Goal: Task Accomplishment & Management: Use online tool/utility

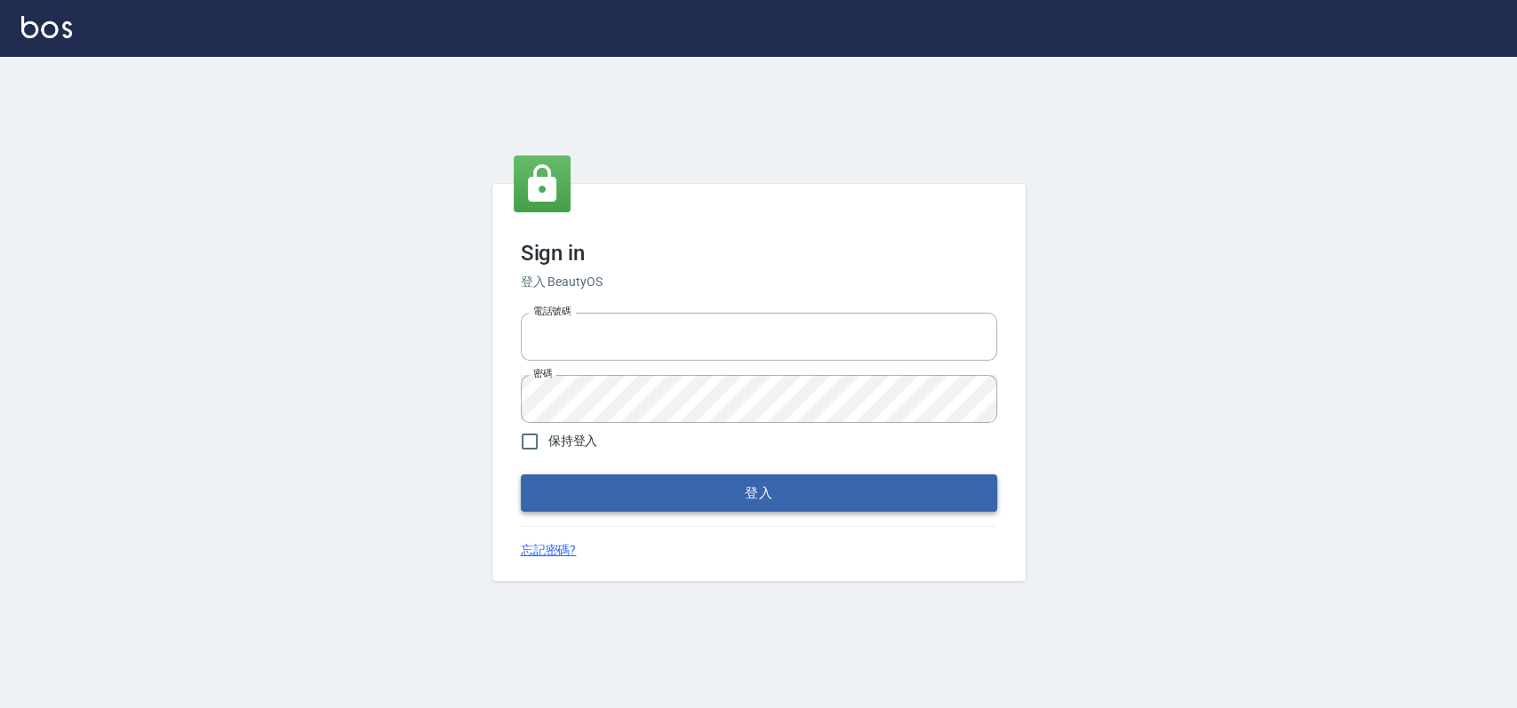
type input "033323173"
click at [722, 487] on button "登入" at bounding box center [759, 493] width 476 height 37
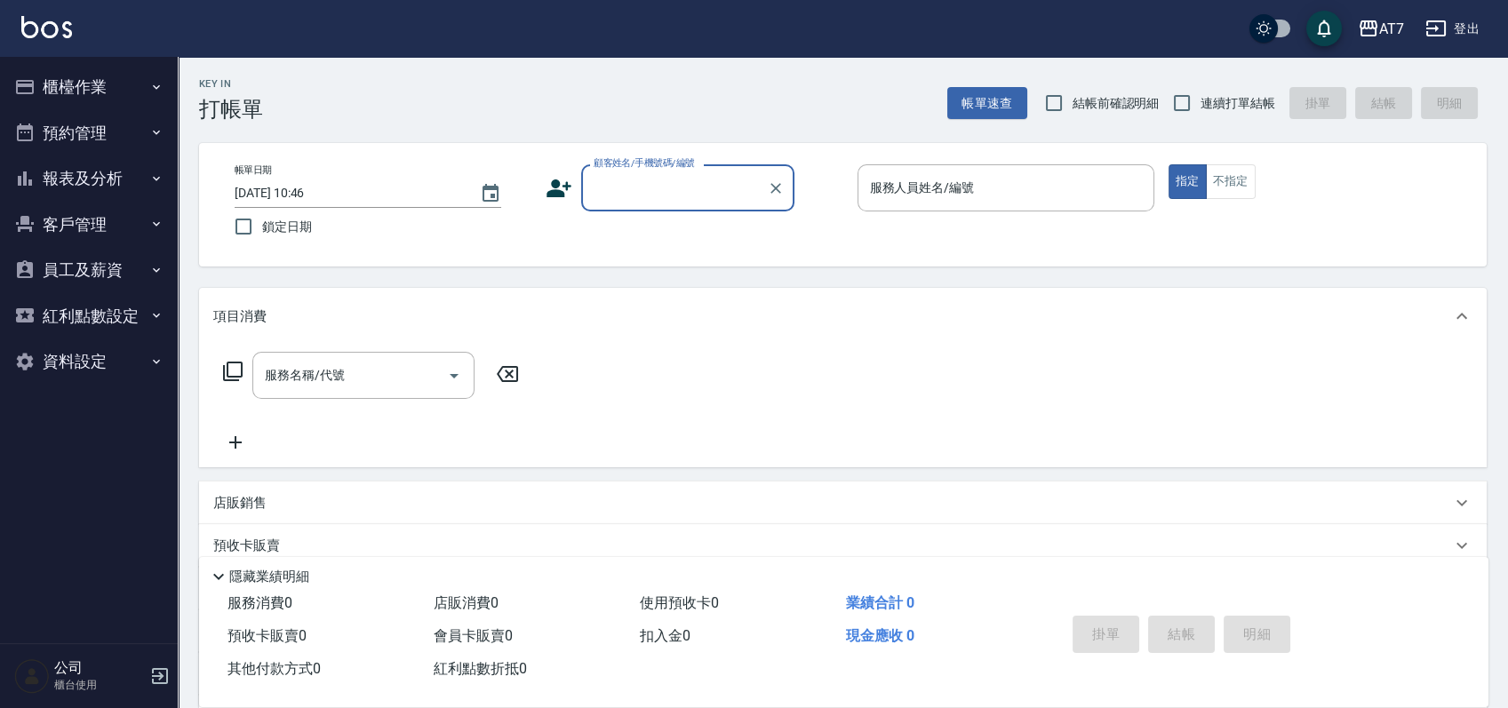
click at [117, 75] on button "櫃檯作業" at bounding box center [89, 87] width 164 height 46
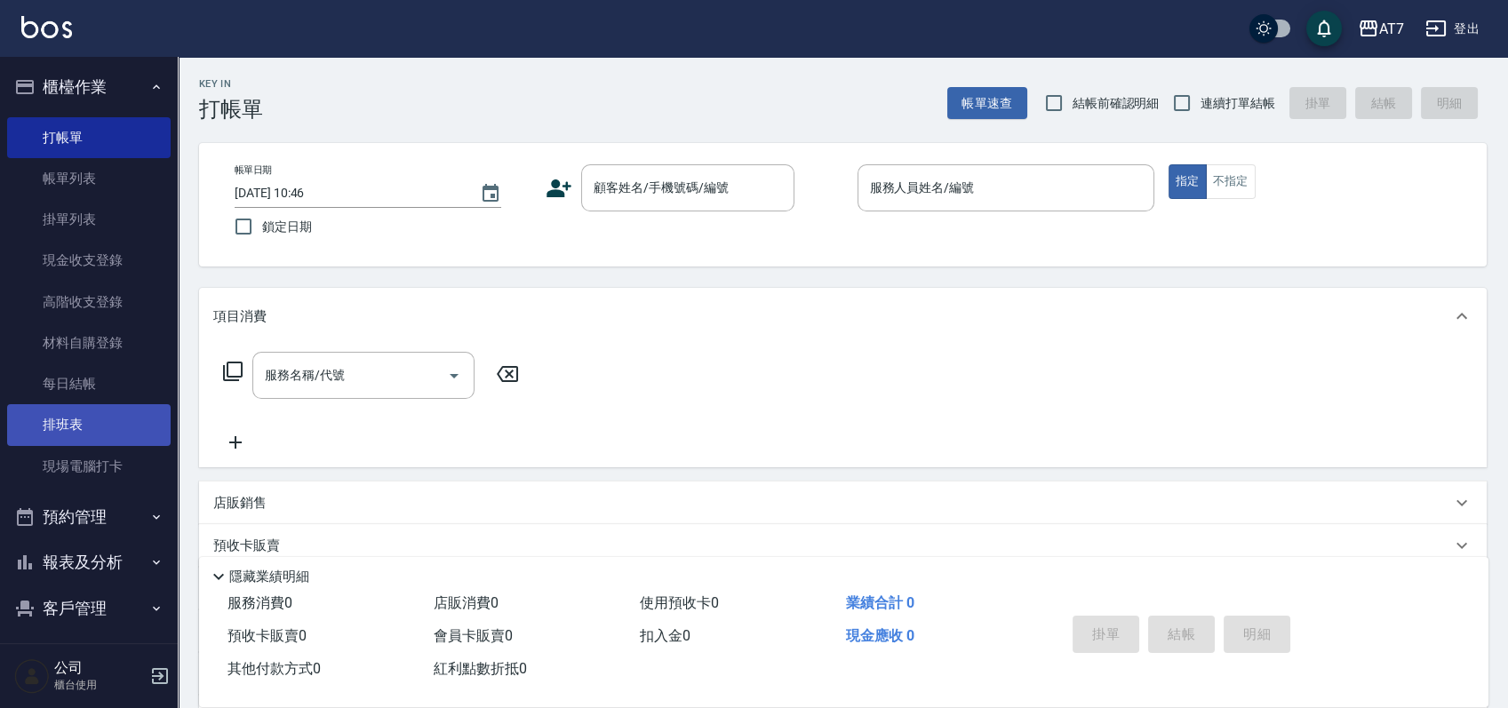
click at [100, 421] on link "排班表" at bounding box center [89, 424] width 164 height 41
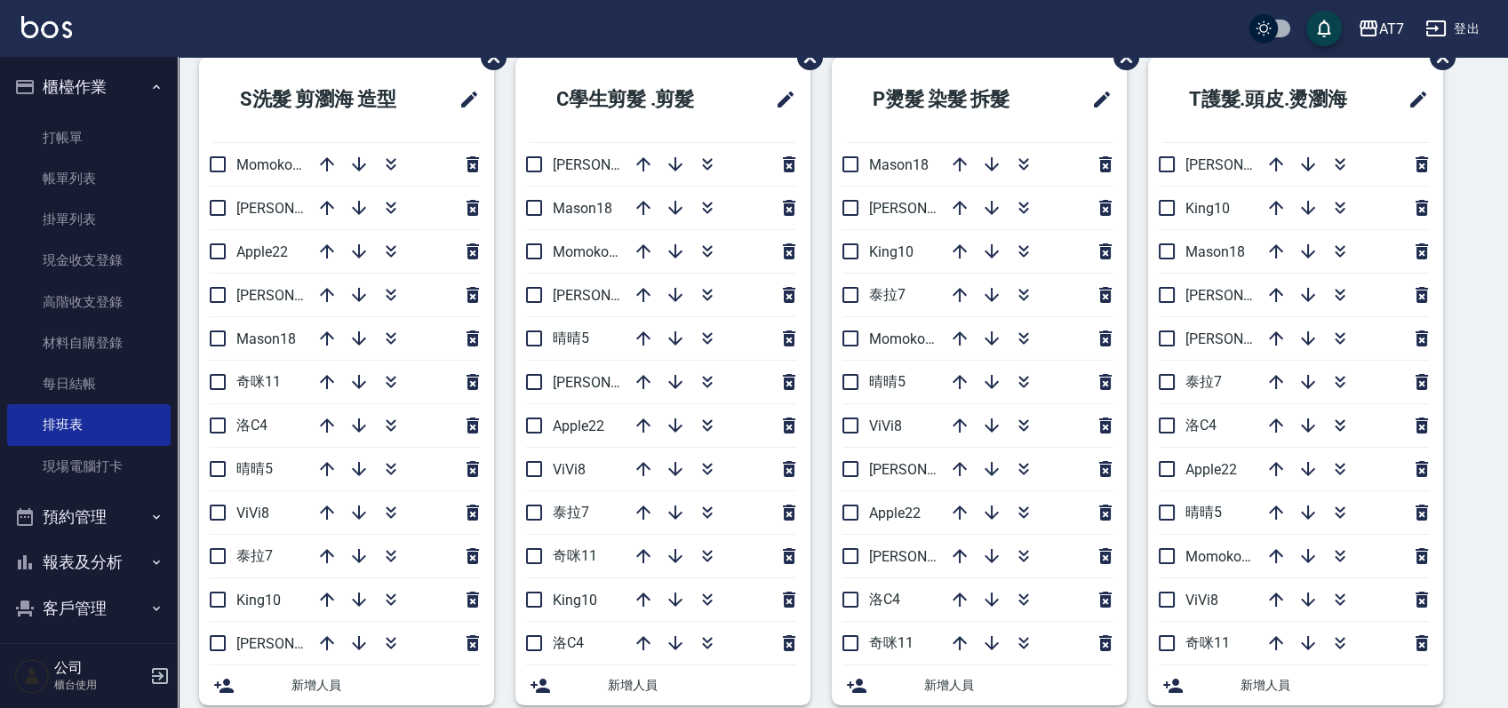
scroll to position [100, 0]
